Goal: Information Seeking & Learning: Learn about a topic

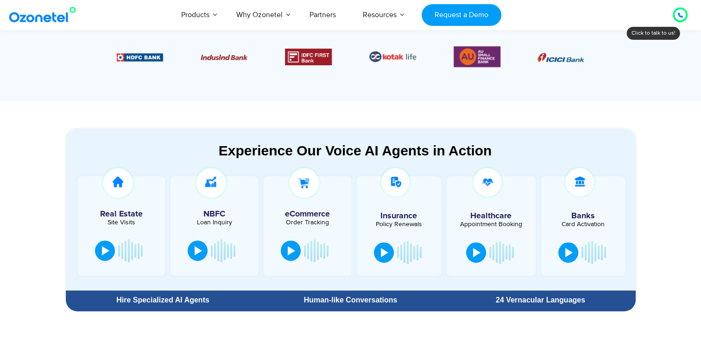
scroll to position [420, 0]
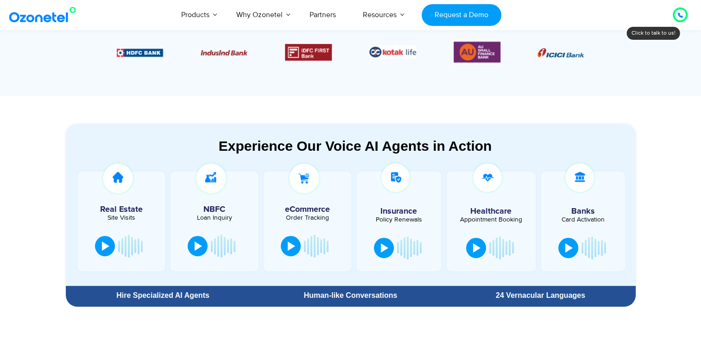
click at [321, 219] on div "Order Tracking" at bounding box center [307, 218] width 78 height 6
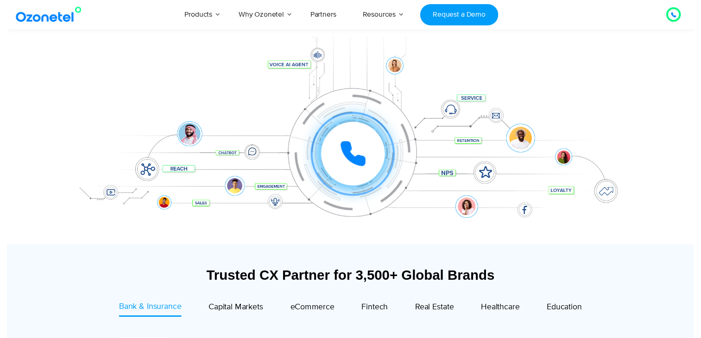
scroll to position [0, 0]
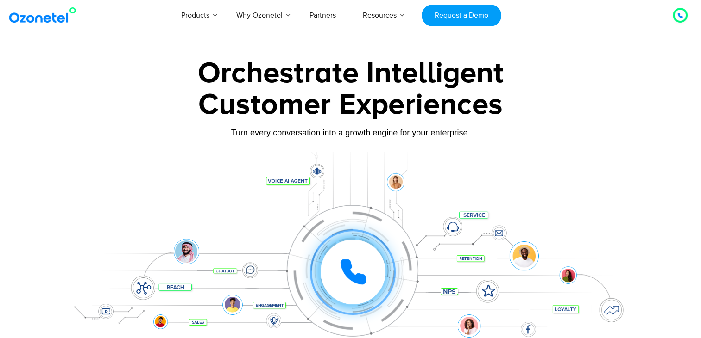
click at [678, 21] on div at bounding box center [679, 15] width 15 height 15
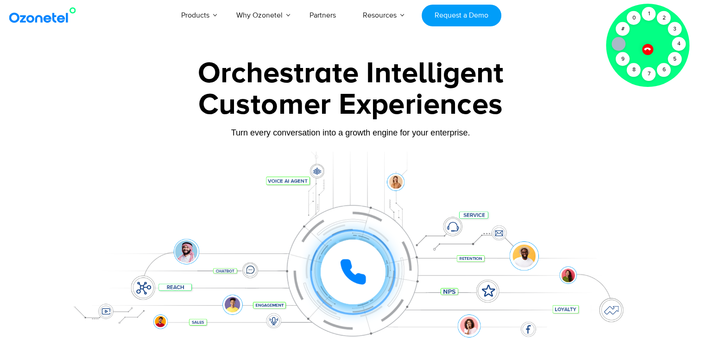
click at [624, 124] on div "Customer Experiences" at bounding box center [350, 105] width 579 height 44
click at [629, 106] on div "Customer Experiences" at bounding box center [350, 105] width 579 height 44
click at [652, 50] on div at bounding box center [647, 50] width 12 height 12
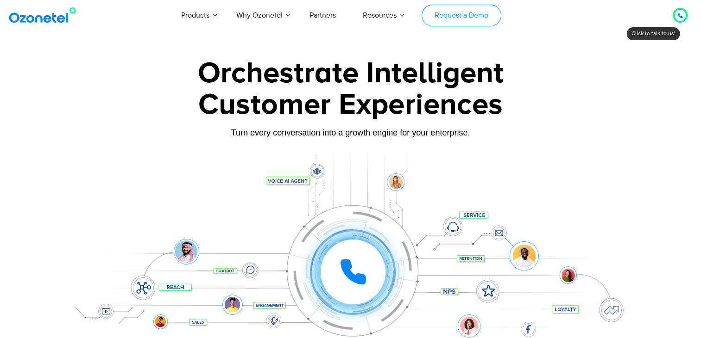
click at [471, 19] on link "Request a Demo" at bounding box center [460, 16] width 79 height 22
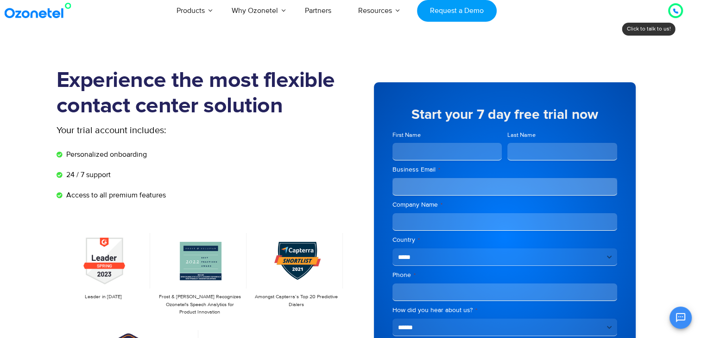
click at [69, 199] on span "Access to all premium features" at bounding box center [115, 195] width 102 height 11
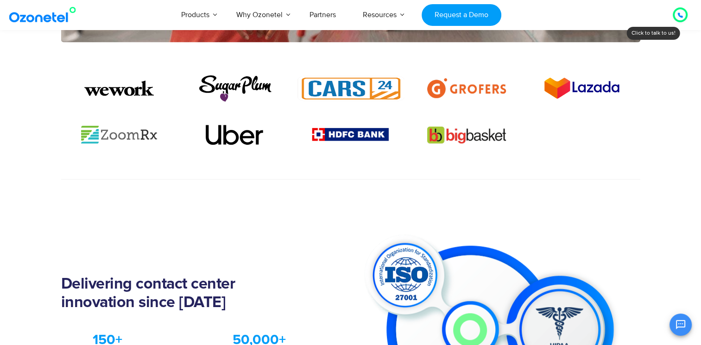
scroll to position [676, 0]
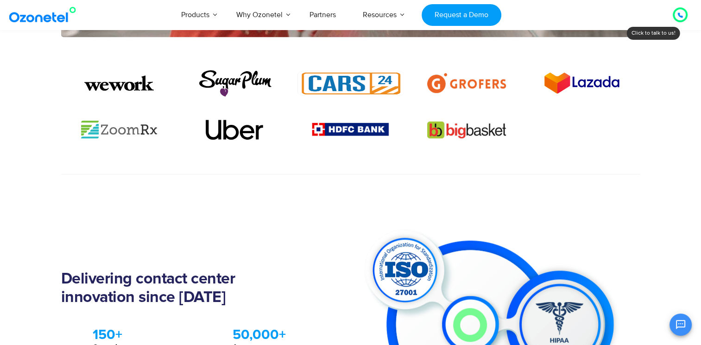
click at [682, 325] on icon "Open chat" at bounding box center [680, 324] width 11 height 11
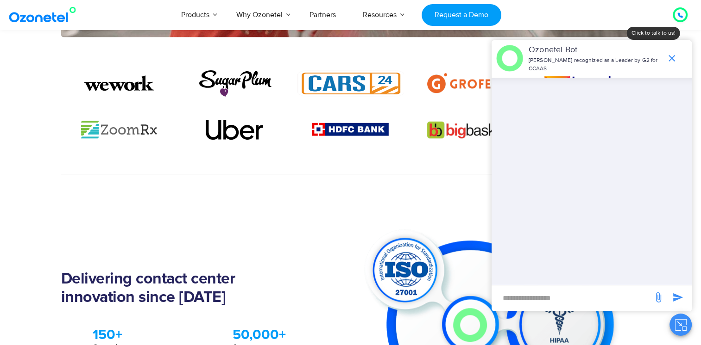
click at [673, 61] on icon "end chat or minimize" at bounding box center [671, 58] width 6 height 6
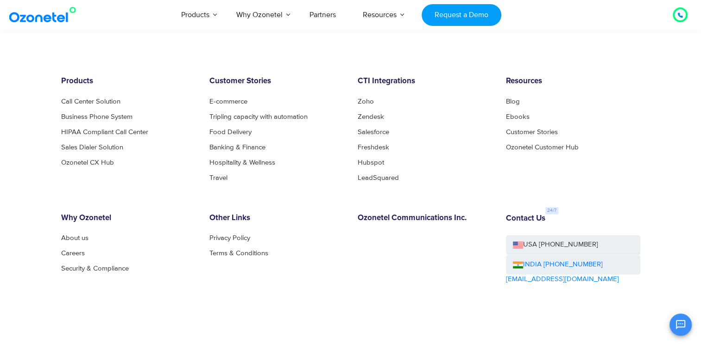
scroll to position [1445, 0]
drag, startPoint x: 230, startPoint y: 153, endPoint x: 203, endPoint y: 181, distance: 38.3
click at [203, 181] on div "Products Call Center Solution Business Phone System HIPAA Compliant Call Center…" at bounding box center [350, 222] width 593 height 292
click at [110, 276] on div "Why Ozonetel About us Careers Security & Compliance" at bounding box center [128, 274] width 148 height 123
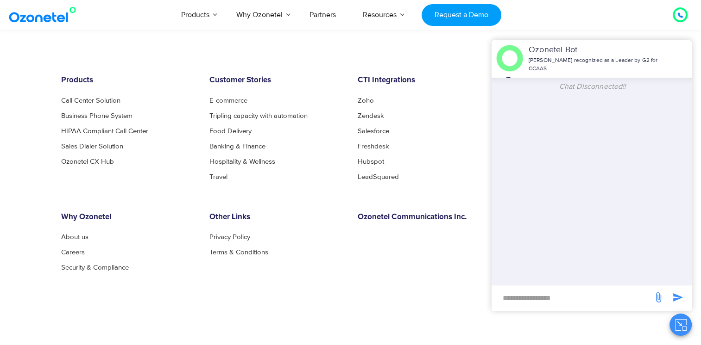
click at [454, 72] on footer "Products Call Center Solution Business Phone System HIPAA Compliant Call Center…" at bounding box center [350, 221] width 701 height 382
click at [632, 328] on div "OK Ozonetel Bot Ozonetel recognized as a Leader by G2 for CCAAS Chat Disconnect…" at bounding box center [591, 188] width 200 height 296
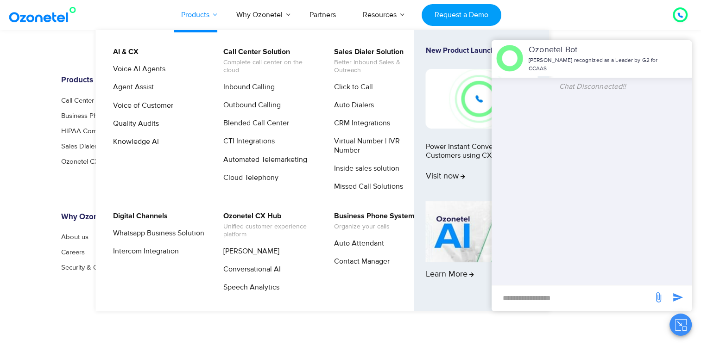
click at [196, 15] on link "Products" at bounding box center [195, 15] width 55 height 31
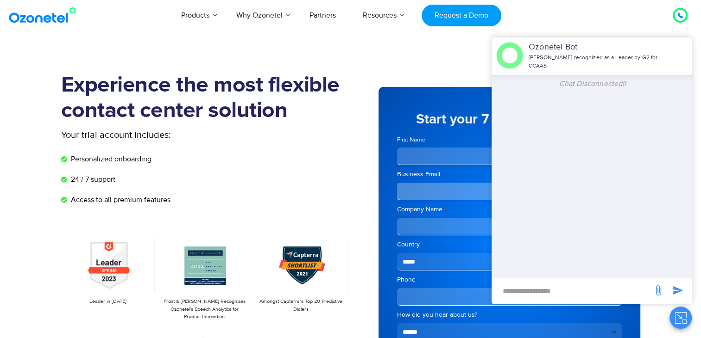
click at [606, 22] on div "Products AI & CX Voice AI Agents Agent Assist Voice of Customer Quality Audits …" at bounding box center [407, 15] width 572 height 31
click at [630, 15] on div "Products AI & CX Voice AI Agents Agent Assist Voice of Customer Quality Audits …" at bounding box center [407, 15] width 572 height 31
click at [461, 77] on div "**********" at bounding box center [495, 242] width 289 height 338
click at [516, 56] on img at bounding box center [509, 55] width 27 height 27
click at [634, 20] on div "Products AI & CX Voice AI Agents Agent Assist Voice of Customer Quality Audits …" at bounding box center [407, 15] width 572 height 31
